Goal: Task Accomplishment & Management: Use online tool/utility

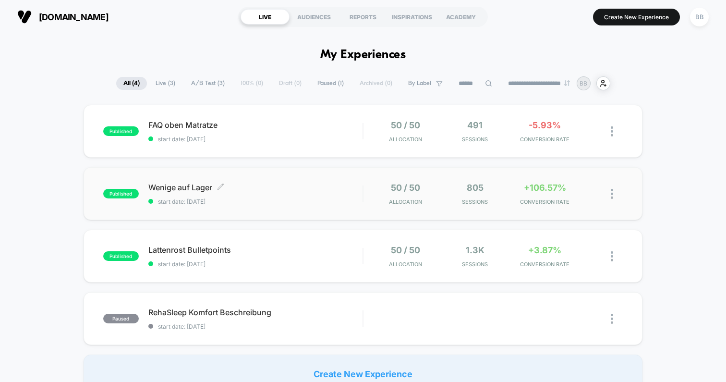
click at [310, 195] on div "Wenige auf Lager Click to edit experience details Click to edit experience deta…" at bounding box center [255, 193] width 214 height 23
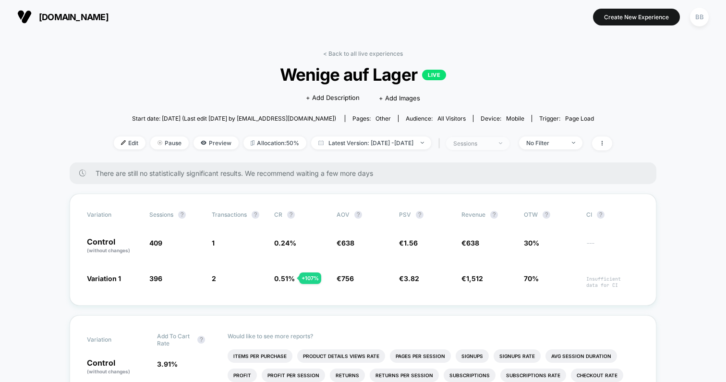
click at [490, 142] on div "sessions" at bounding box center [472, 143] width 38 height 7
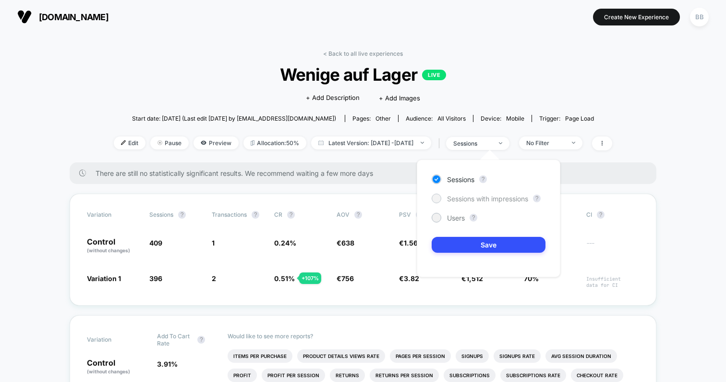
click at [458, 197] on span "Sessions with impressions" at bounding box center [487, 198] width 81 height 8
click at [484, 244] on button "Save" at bounding box center [489, 245] width 114 height 16
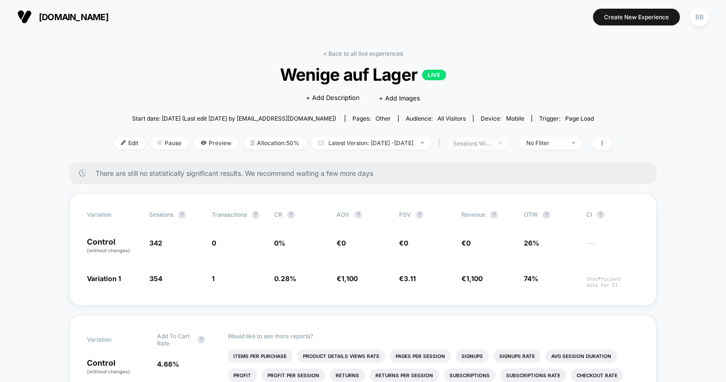
click at [491, 143] on div "sessions with impression" at bounding box center [472, 143] width 38 height 7
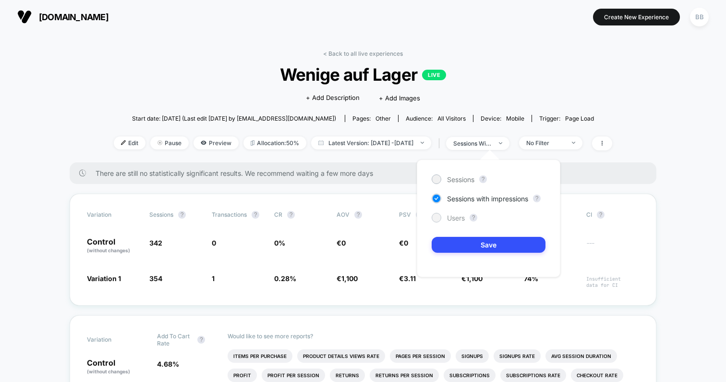
click at [449, 218] on span "Users" at bounding box center [456, 218] width 18 height 8
click at [470, 246] on button "Save" at bounding box center [489, 245] width 114 height 16
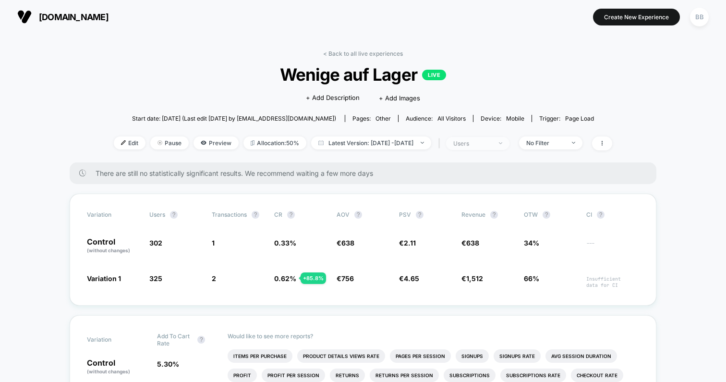
click at [494, 147] on span "users" at bounding box center [477, 143] width 63 height 13
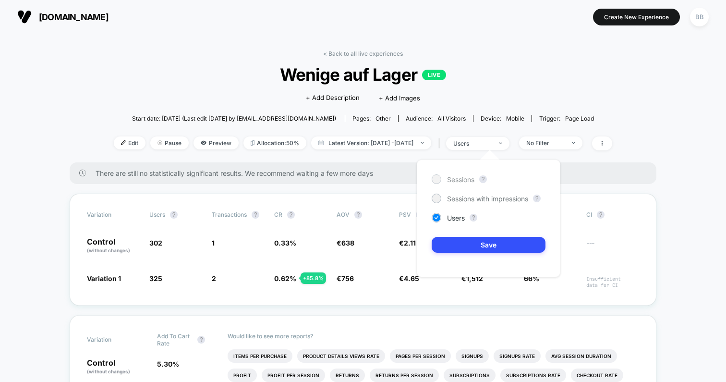
click at [459, 177] on span "Sessions" at bounding box center [460, 179] width 27 height 8
click at [477, 244] on button "Save" at bounding box center [489, 245] width 114 height 16
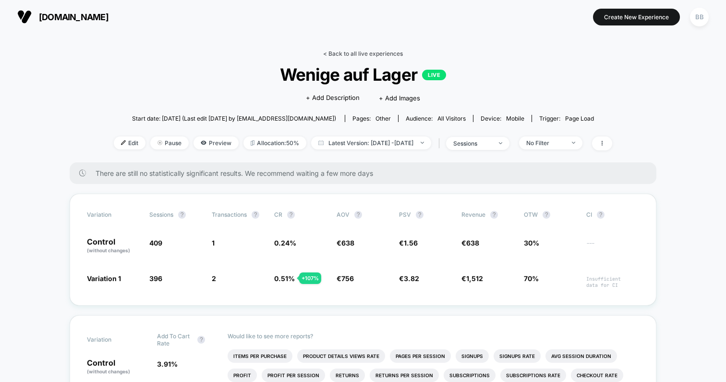
click at [354, 54] on link "< Back to all live experiences" at bounding box center [363, 53] width 80 height 7
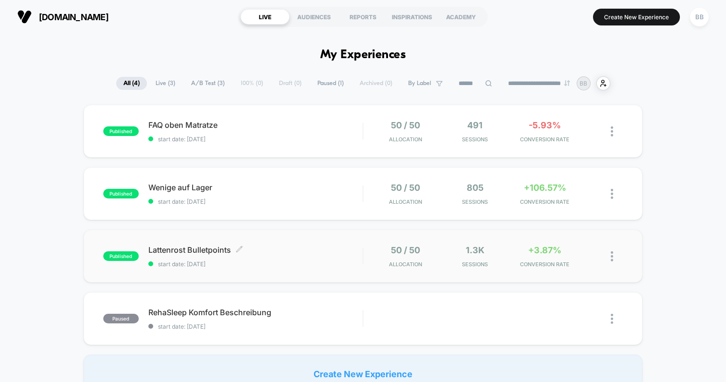
click at [315, 245] on span "Lattenrost Bulletpoints Click to edit experience details" at bounding box center [255, 250] width 214 height 10
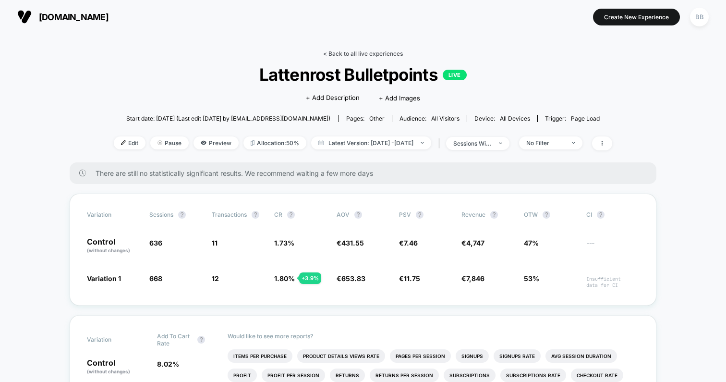
click at [347, 53] on link "< Back to all live experiences" at bounding box center [363, 53] width 80 height 7
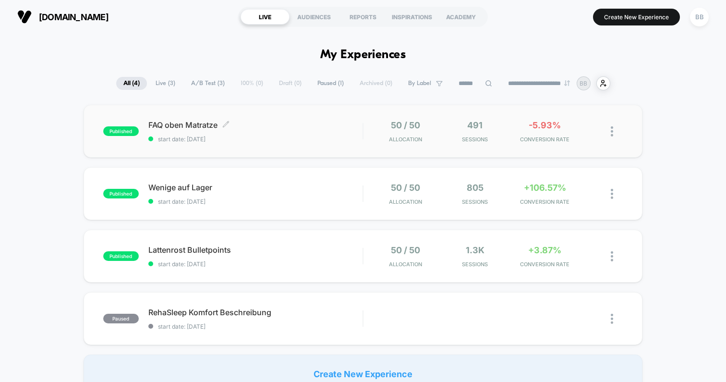
click at [312, 123] on span "FAQ oben Matratze Click to edit experience details" at bounding box center [255, 125] width 214 height 10
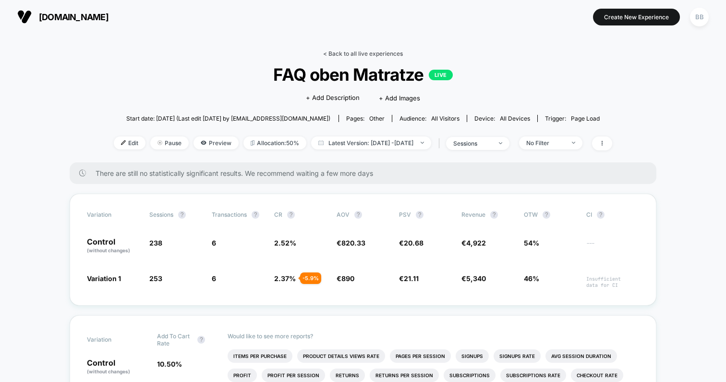
click at [351, 51] on link "< Back to all live experiences" at bounding box center [363, 53] width 80 height 7
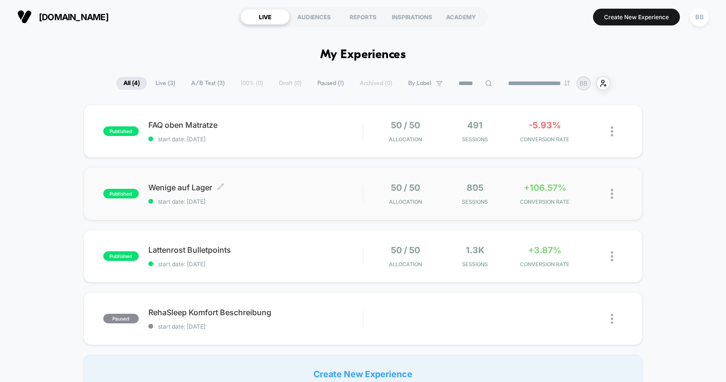
click at [312, 196] on div "Wenige auf Lager Click to edit experience details Click to edit experience deta…" at bounding box center [255, 193] width 214 height 23
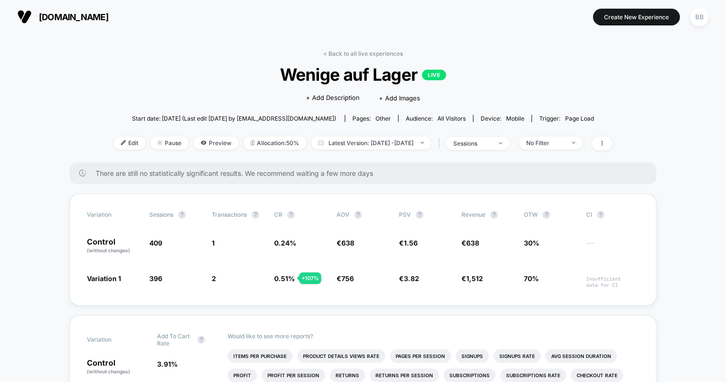
click at [353, 53] on link "< Back to all live experiences" at bounding box center [363, 53] width 80 height 7
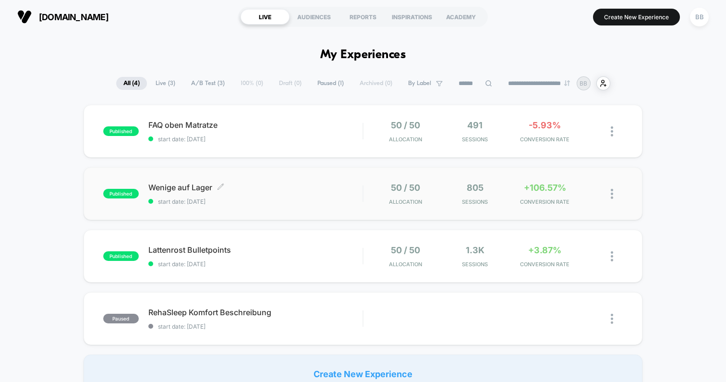
click at [310, 189] on span "Wenige auf Lager Click to edit experience details" at bounding box center [255, 187] width 214 height 10
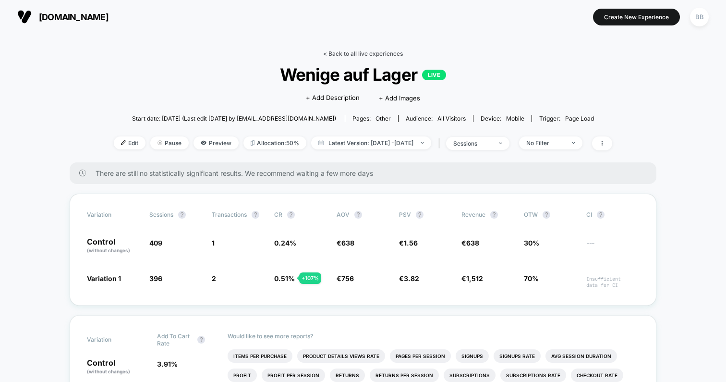
click at [365, 52] on link "< Back to all live experiences" at bounding box center [363, 53] width 80 height 7
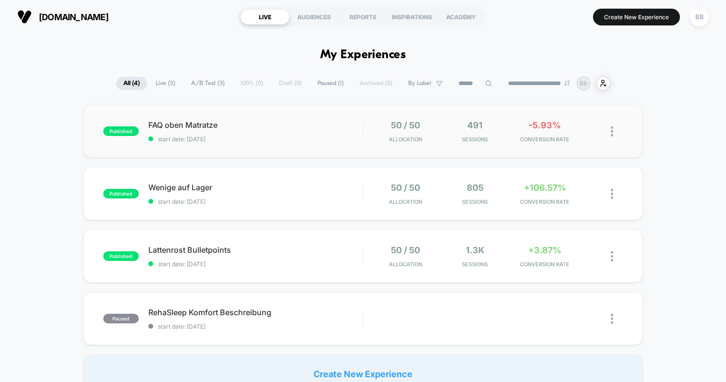
click at [307, 110] on div "published FAQ oben Matratze start date: [DATE] 50 / 50 Allocation 491 Sessions …" at bounding box center [363, 131] width 559 height 53
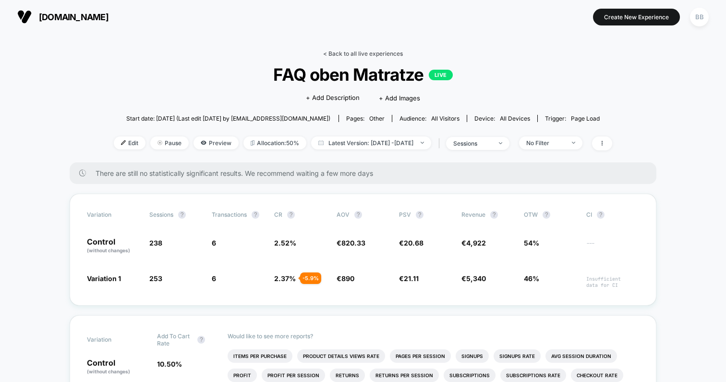
click at [363, 56] on link "< Back to all live experiences" at bounding box center [363, 53] width 80 height 7
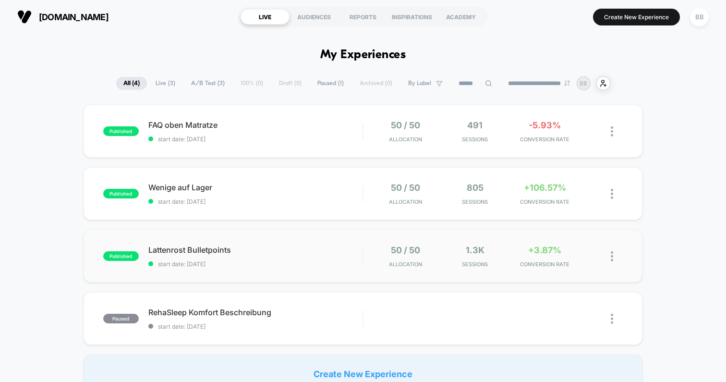
click at [325, 242] on div "published Lattenrost Bulletpoints start date: [DATE] 50 / 50 Allocation 1.3k Se…" at bounding box center [363, 255] width 559 height 53
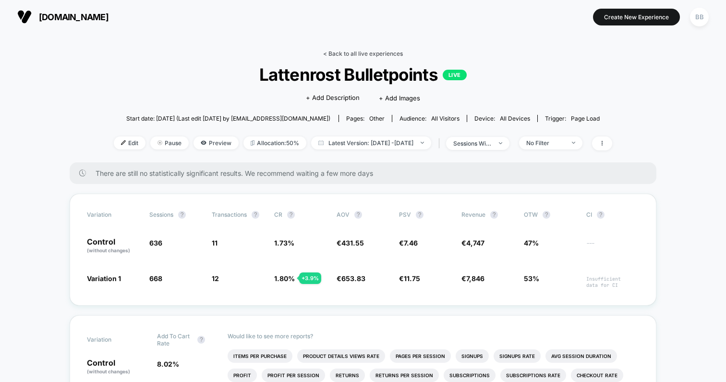
click at [369, 51] on link "< Back to all live experiences" at bounding box center [363, 53] width 80 height 7
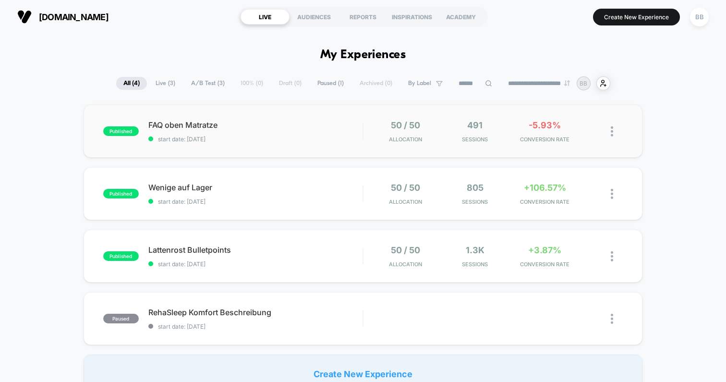
click at [329, 147] on div "published FAQ oben Matratze start date: [DATE] 50 / 50 Allocation 491 Sessions …" at bounding box center [363, 131] width 559 height 53
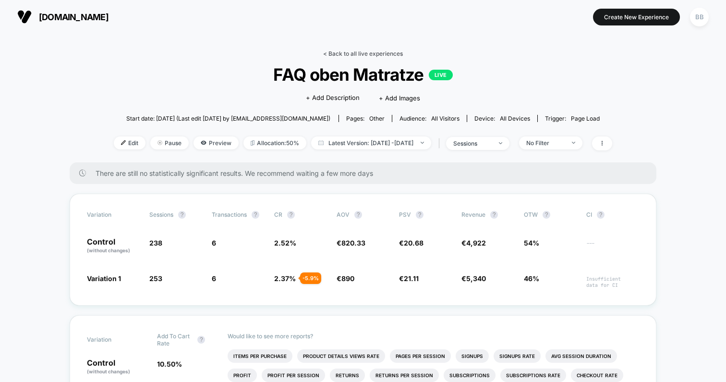
click at [360, 54] on link "< Back to all live experiences" at bounding box center [363, 53] width 80 height 7
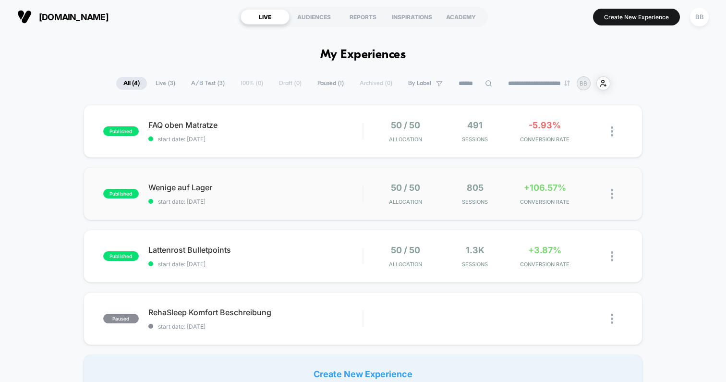
click at [337, 205] on div "published Wenige auf Lager start date: [DATE] 50 / 50 Allocation 805 Sessions +…" at bounding box center [363, 193] width 559 height 53
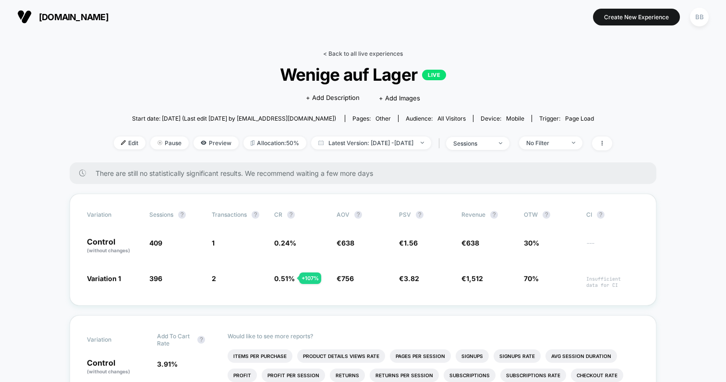
click at [359, 53] on link "< Back to all live experiences" at bounding box center [363, 53] width 80 height 7
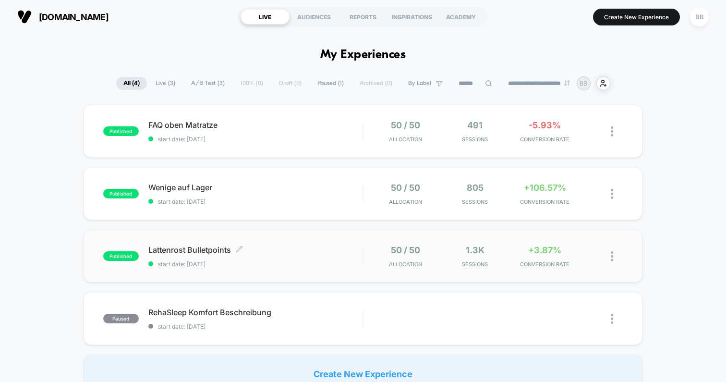
click at [340, 265] on span "start date: [DATE]" at bounding box center [255, 263] width 214 height 7
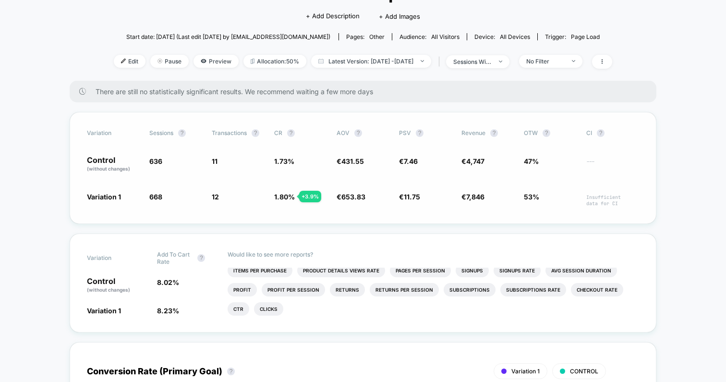
scroll to position [84, 0]
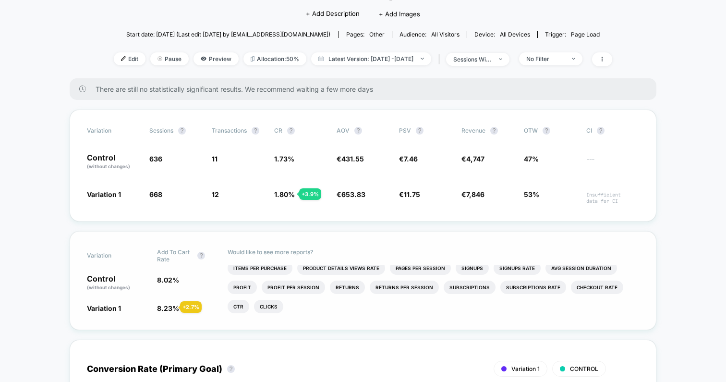
click at [169, 307] on span "8.23 %" at bounding box center [168, 308] width 22 height 8
click at [168, 278] on span "8.02 %" at bounding box center [168, 280] width 22 height 8
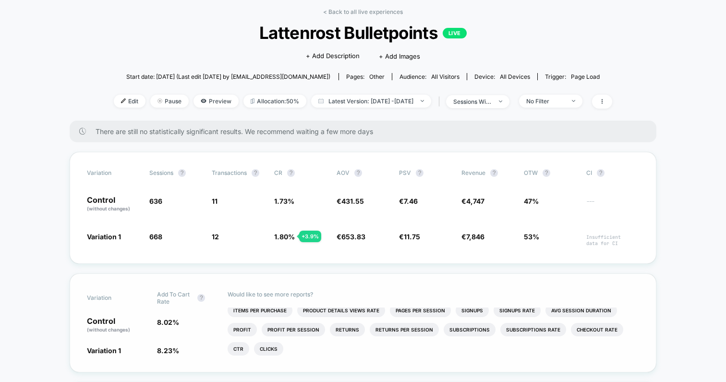
scroll to position [41, 0]
click at [359, 11] on link "< Back to all live experiences" at bounding box center [363, 12] width 80 height 7
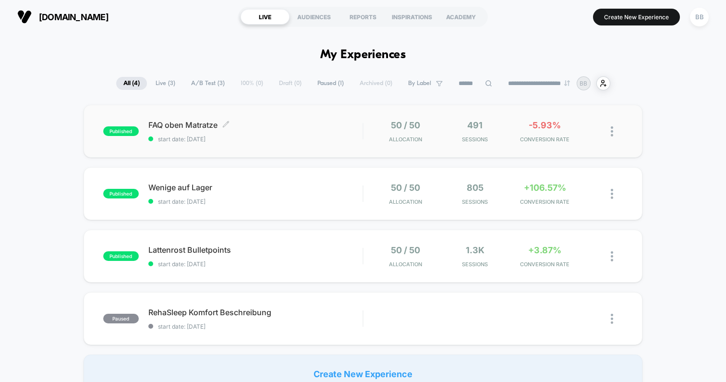
click at [326, 128] on span "FAQ oben Matratze Click to edit experience details" at bounding box center [255, 125] width 214 height 10
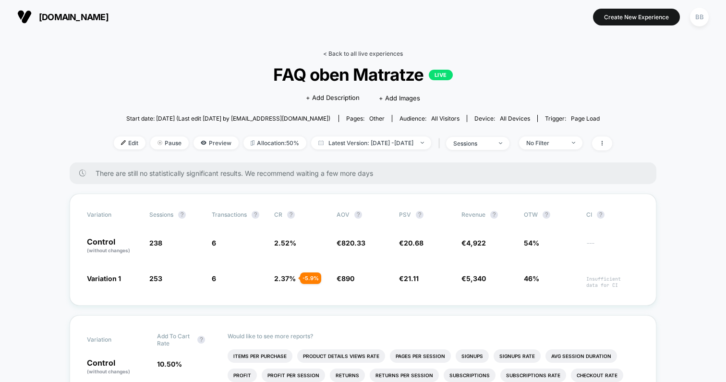
click at [361, 51] on link "< Back to all live experiences" at bounding box center [363, 53] width 80 height 7
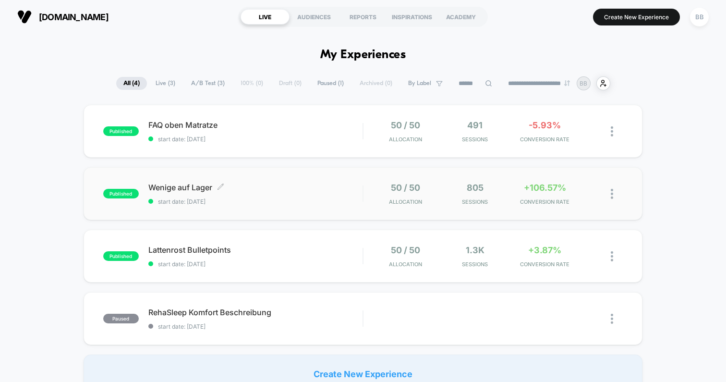
click at [317, 195] on div "Wenige auf Lager Click to edit experience details Click to edit experience deta…" at bounding box center [255, 193] width 214 height 23
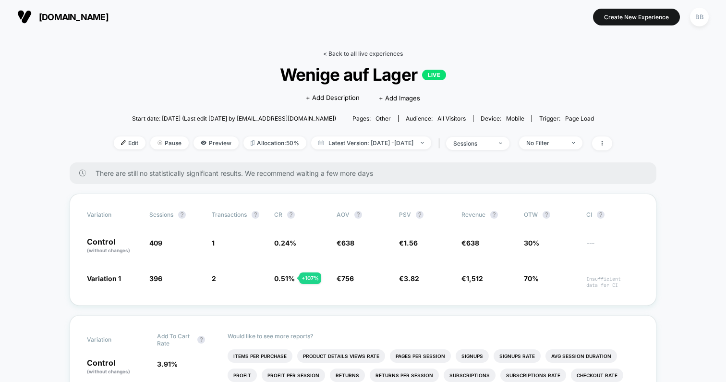
click at [357, 52] on link "< Back to all live experiences" at bounding box center [363, 53] width 80 height 7
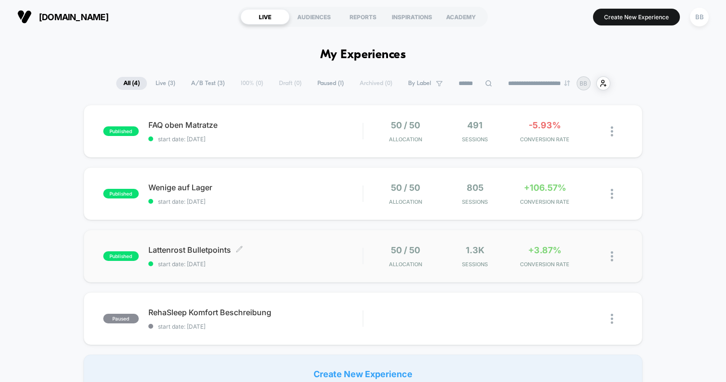
click at [289, 254] on div "Lattenrost Bulletpoints Click to edit experience details Click to edit experien…" at bounding box center [255, 256] width 214 height 23
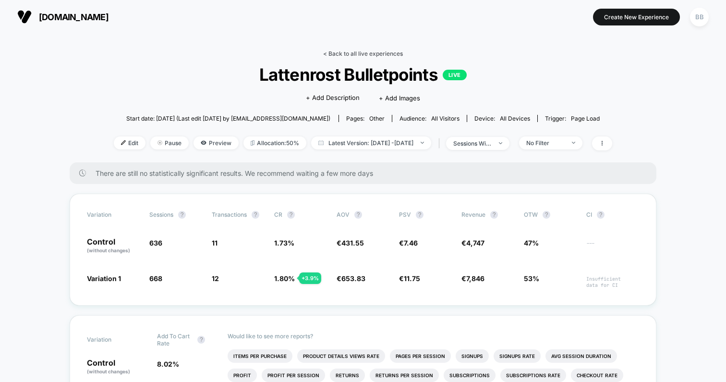
click at [362, 52] on link "< Back to all live experiences" at bounding box center [363, 53] width 80 height 7
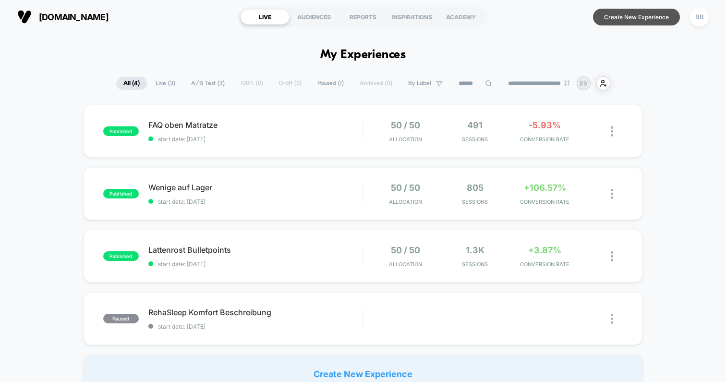
click at [630, 19] on button "Create New Experience" at bounding box center [636, 17] width 87 height 17
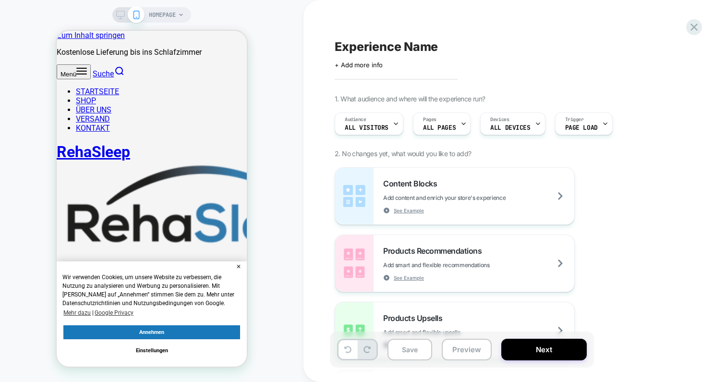
click at [177, 13] on div "HOMEPAGE" at bounding box center [166, 14] width 35 height 15
click at [175, 15] on span "HOMEPAGE" at bounding box center [162, 14] width 27 height 15
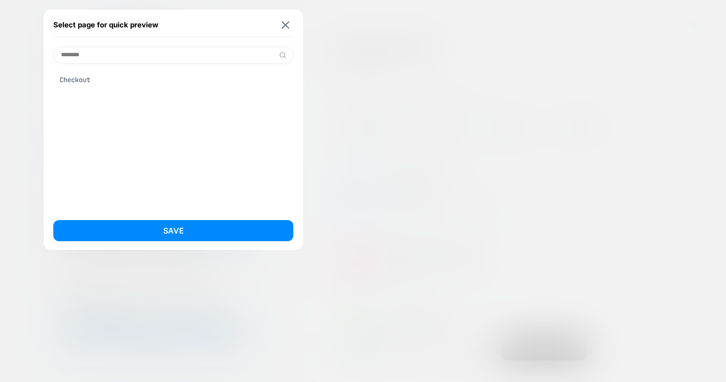
type input "********"
click at [76, 80] on div "Checkout" at bounding box center [173, 80] width 240 height 18
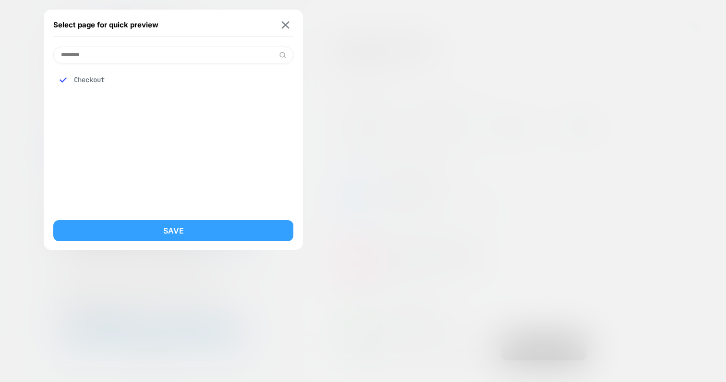
click at [194, 226] on button "Save" at bounding box center [173, 230] width 240 height 21
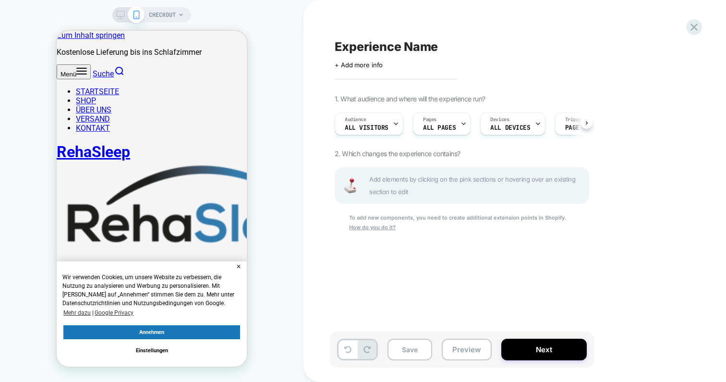
scroll to position [0, 0]
click at [120, 14] on icon at bounding box center [120, 15] width 9 height 9
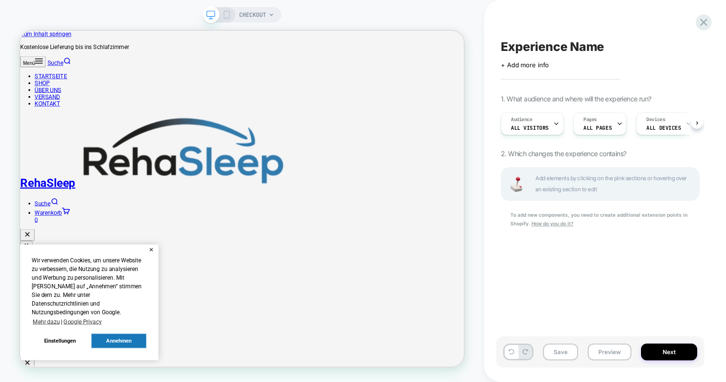
click at [224, 20] on div "CHECKOUT" at bounding box center [242, 14] width 79 height 15
click at [227, 16] on icon at bounding box center [226, 15] width 9 height 9
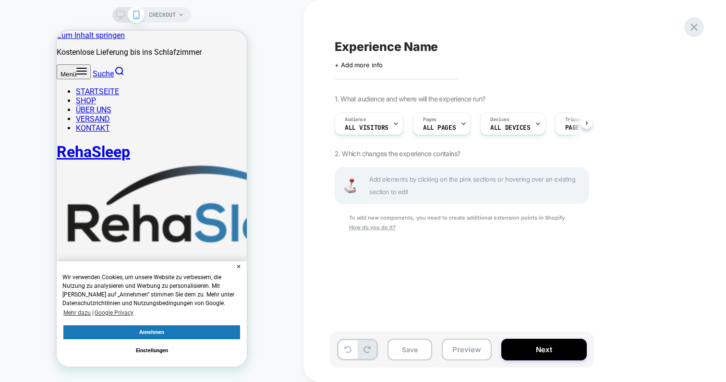
click at [693, 26] on icon at bounding box center [693, 27] width 7 height 7
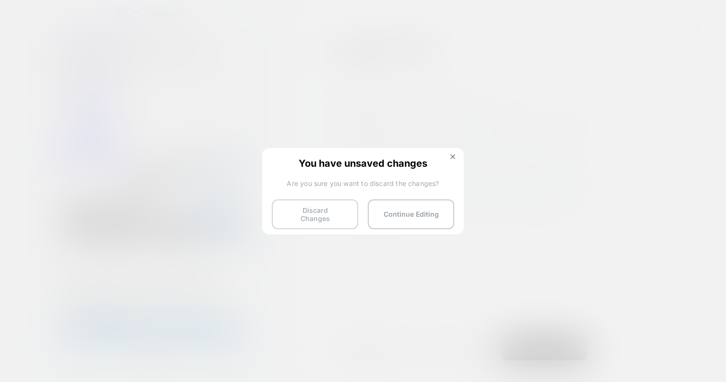
click at [318, 213] on button "Discard Changes" at bounding box center [315, 214] width 86 height 30
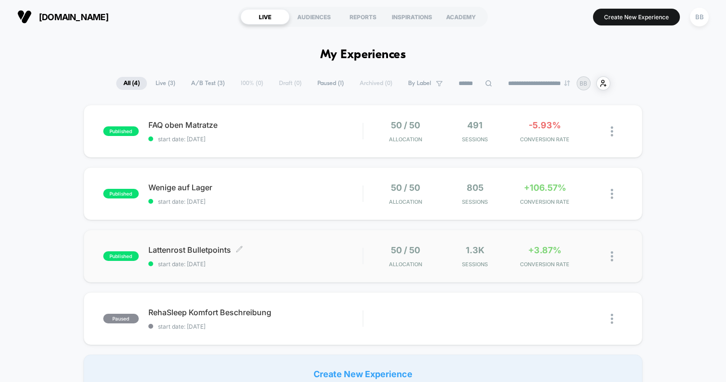
click at [305, 249] on span "Lattenrost Bulletpoints Click to edit experience details" at bounding box center [255, 250] width 214 height 10
